Goal: Information Seeking & Learning: Learn about a topic

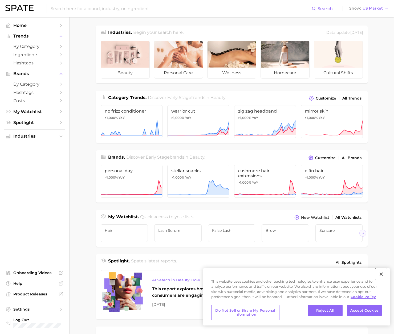
click at [380, 274] on button "Close" at bounding box center [381, 274] width 12 height 12
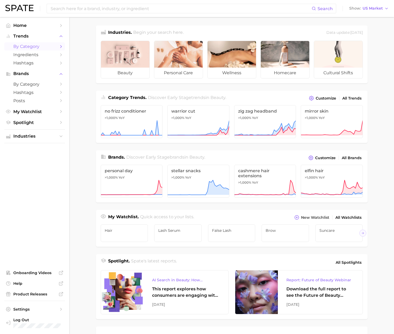
click at [55, 46] on span "by Category" at bounding box center [34, 46] width 43 height 5
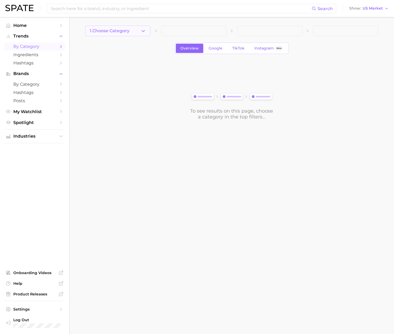
click at [137, 28] on button "1. Choose Category" at bounding box center [117, 31] width 65 height 11
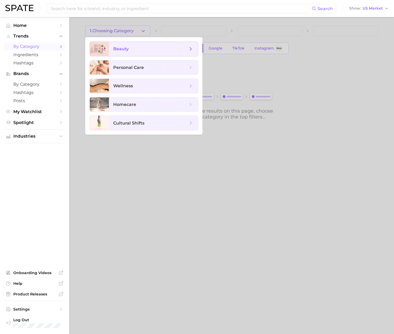
click at [135, 47] on span "beauty" at bounding box center [150, 49] width 75 height 6
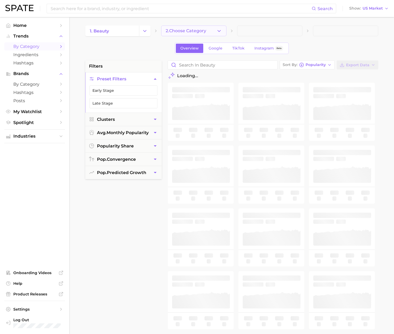
click at [179, 30] on span "2. Choose Category" at bounding box center [186, 30] width 40 height 5
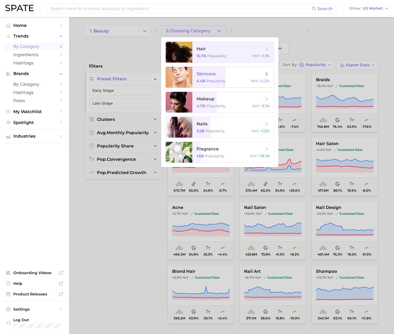
click at [232, 75] on span "skincare" at bounding box center [229, 74] width 67 height 6
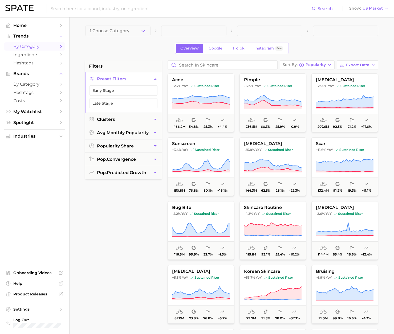
click at [212, 32] on span at bounding box center [193, 31] width 65 height 11
click at [252, 32] on span at bounding box center [269, 31] width 65 height 11
click at [220, 32] on span at bounding box center [193, 31] width 65 height 11
click at [139, 33] on button "1. Choose Category" at bounding box center [117, 31] width 65 height 11
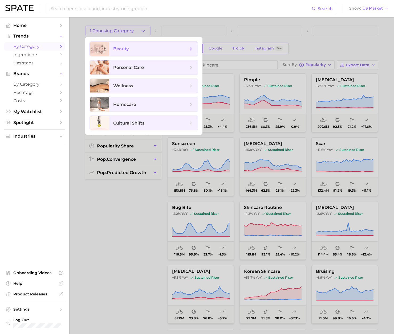
click at [137, 50] on span "beauty" at bounding box center [150, 49] width 75 height 6
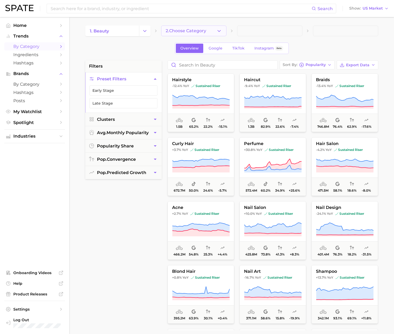
click at [196, 30] on span "2. Choose Category" at bounding box center [186, 30] width 40 height 5
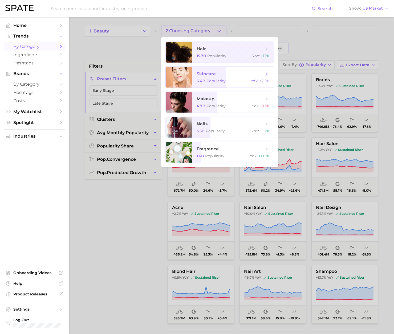
click at [209, 76] on span "skincare" at bounding box center [205, 73] width 19 height 5
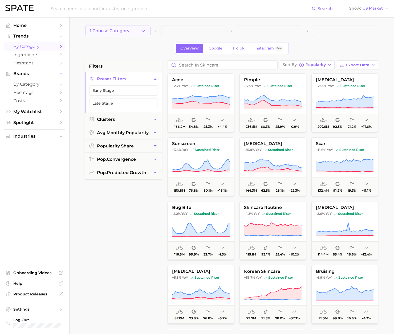
click at [133, 32] on button "1. Choose Category" at bounding box center [117, 31] width 65 height 11
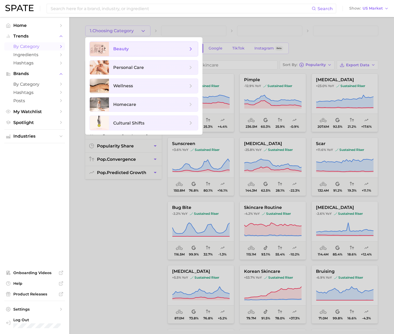
click at [146, 55] on span "beauty" at bounding box center [153, 49] width 89 height 14
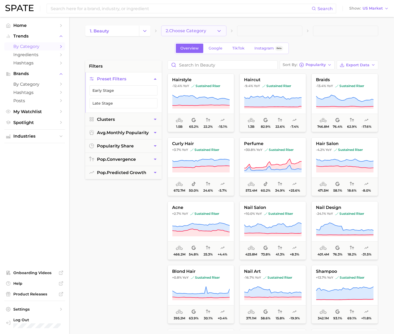
click at [193, 30] on span "2. Choose Category" at bounding box center [186, 30] width 40 height 5
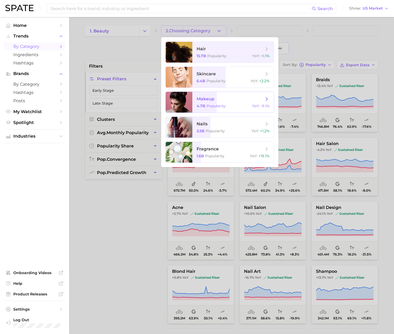
click at [205, 97] on span "makeup" at bounding box center [205, 98] width 18 height 5
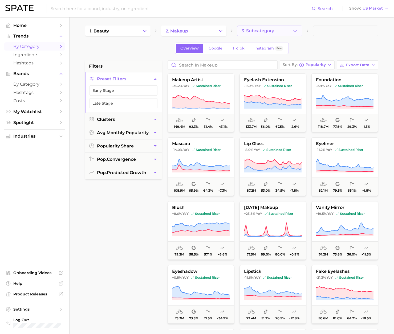
click at [292, 31] on icon "button" at bounding box center [295, 31] width 6 height 6
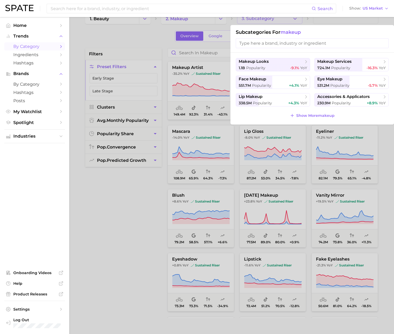
scroll to position [12, 0]
click at [302, 116] on span "Show More makeup" at bounding box center [315, 116] width 38 height 5
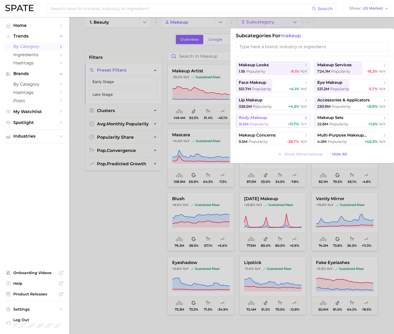
scroll to position [0, 0]
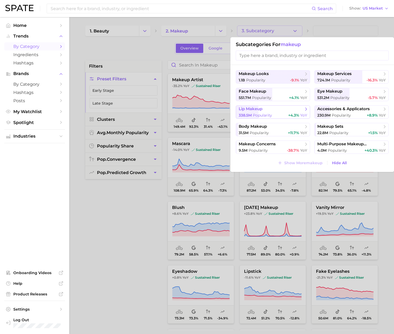
click at [266, 110] on span "lip makeup" at bounding box center [270, 108] width 65 height 5
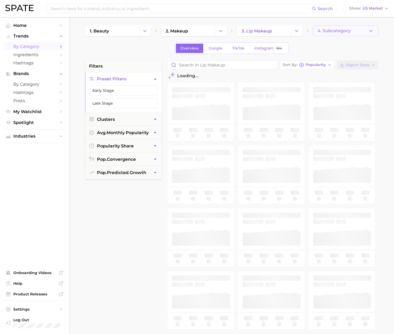
click at [350, 30] on button "4. Subcategory" at bounding box center [345, 31] width 65 height 11
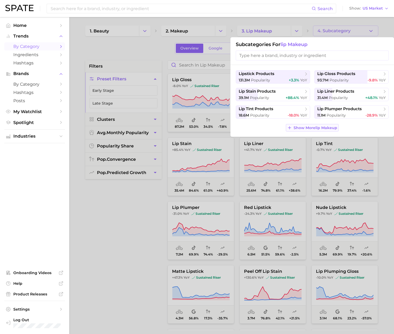
click at [301, 129] on span "Show More lip makeup" at bounding box center [315, 128] width 44 height 5
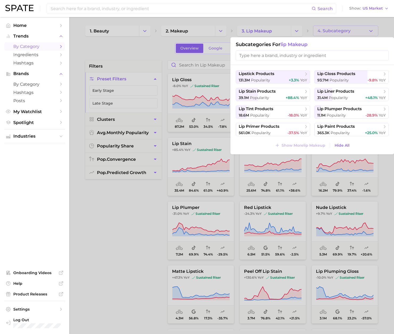
click at [129, 210] on div at bounding box center [197, 167] width 394 height 334
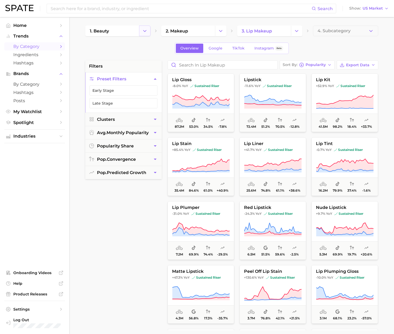
click at [146, 32] on icon "Change Category" at bounding box center [145, 31] width 6 height 6
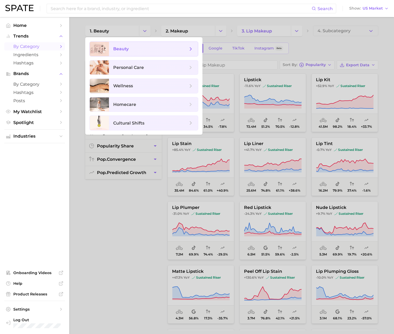
click at [142, 50] on span "beauty" at bounding box center [150, 49] width 75 height 6
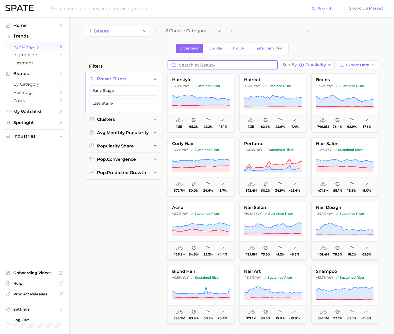
click at [247, 64] on input "Search in beauty" at bounding box center [222, 65] width 109 height 9
type input "lip serum"
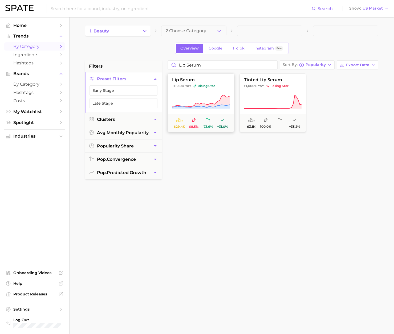
click at [196, 106] on icon at bounding box center [200, 106] width 57 height 3
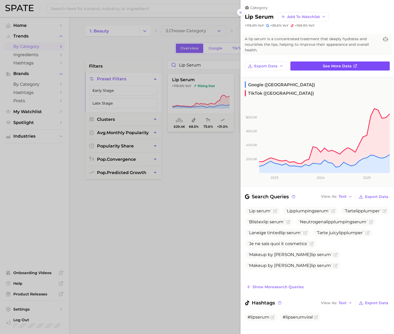
click at [331, 69] on link "See more data" at bounding box center [339, 65] width 99 height 9
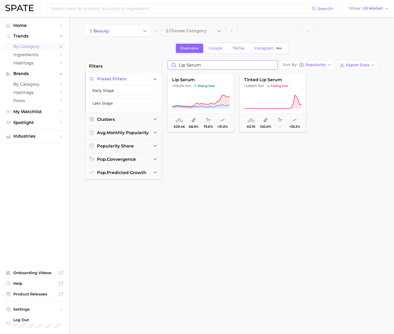
click at [215, 61] on input "lip serum" at bounding box center [222, 65] width 109 height 9
click at [211, 68] on input "lip serum" at bounding box center [222, 65] width 109 height 9
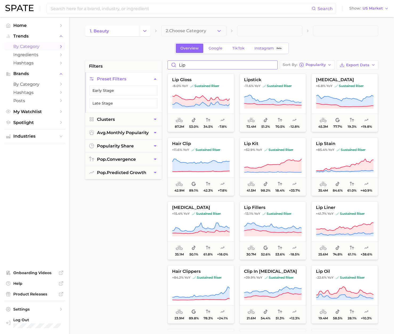
drag, startPoint x: 203, startPoint y: 65, endPoint x: 168, endPoint y: 65, distance: 34.1
click at [168, 65] on input "lip" at bounding box center [222, 65] width 109 height 9
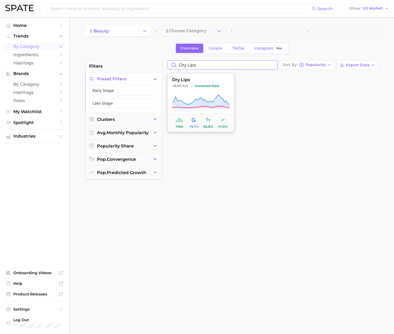
type input "dry lips"
click at [199, 93] on button "dry lips +8.5% YoY sustained riser 7.9m 79.1% 66.8% +11.9%" at bounding box center [200, 102] width 67 height 59
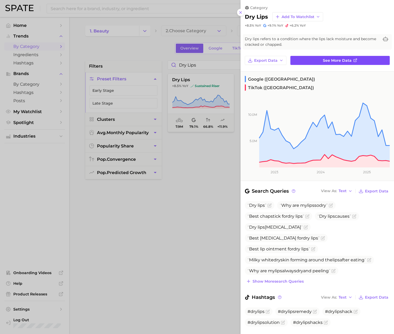
click at [357, 58] on link "See more data" at bounding box center [339, 60] width 99 height 9
